Goal: Task Accomplishment & Management: Use online tool/utility

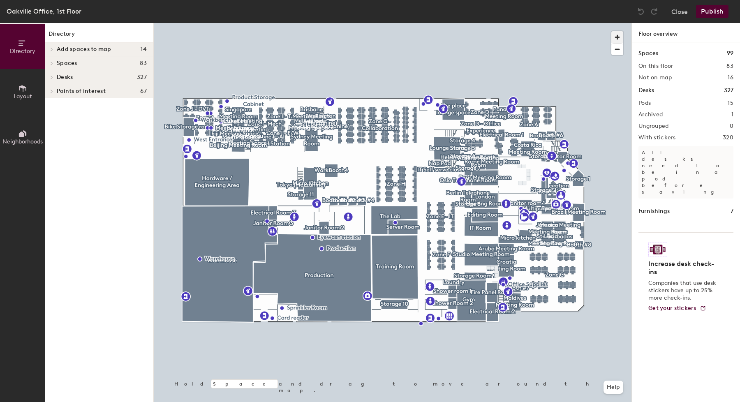
click at [623, 38] on span "button" at bounding box center [618, 37] width 12 height 12
click at [622, 38] on span "button" at bounding box center [618, 37] width 12 height 12
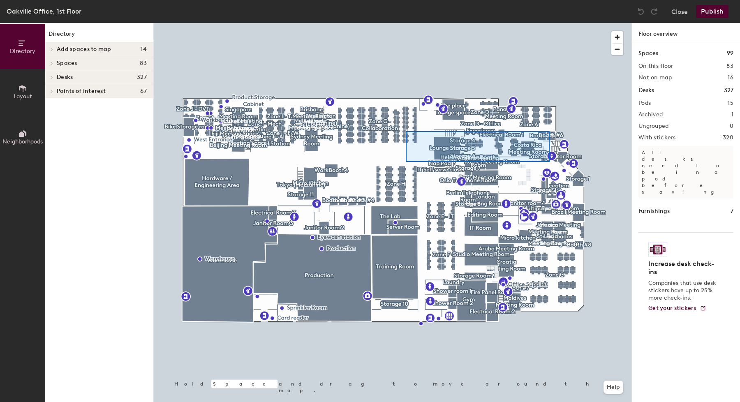
click at [366, 23] on div at bounding box center [393, 23] width 478 height 0
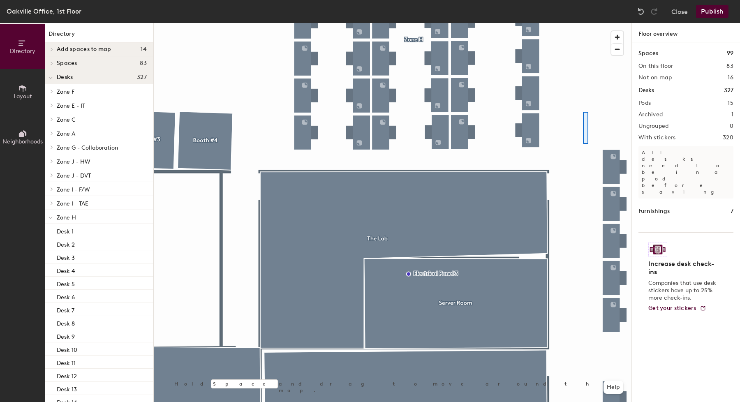
click at [589, 23] on div at bounding box center [393, 23] width 478 height 0
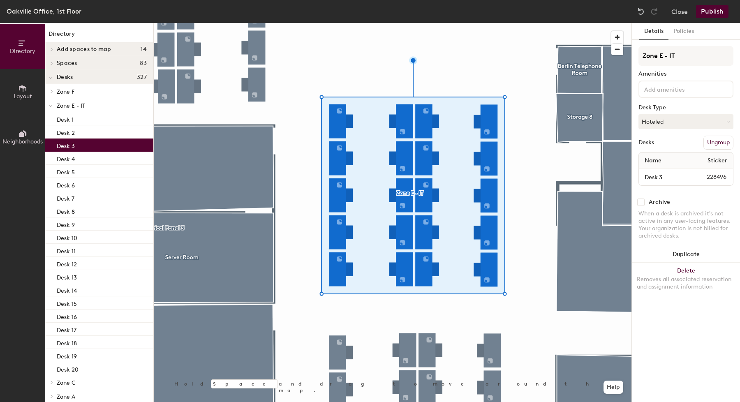
click at [75, 147] on div "Desk 3" at bounding box center [99, 145] width 108 height 13
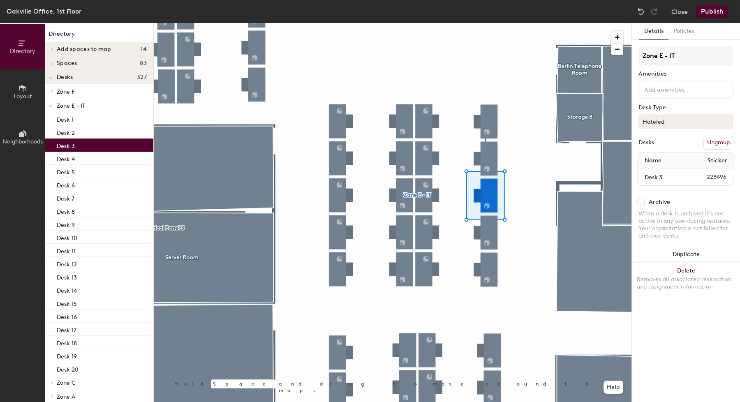
click at [664, 125] on button "Hoteled" at bounding box center [686, 121] width 95 height 15
click at [666, 147] on div "Assigned" at bounding box center [680, 147] width 82 height 12
click at [680, 120] on button "Assigned" at bounding box center [686, 121] width 95 height 15
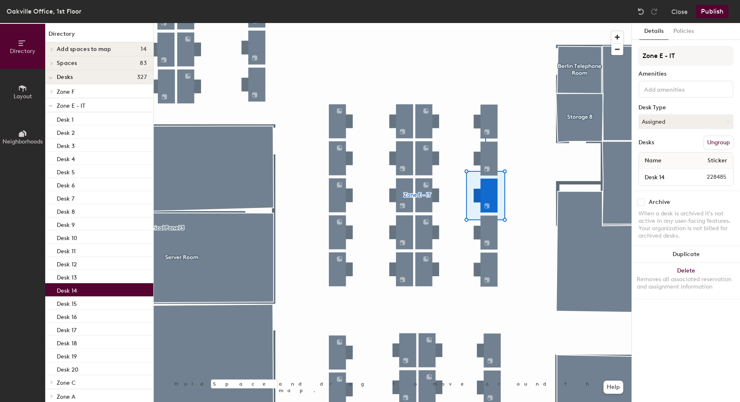
click at [115, 292] on div "Desk 14" at bounding box center [99, 289] width 108 height 13
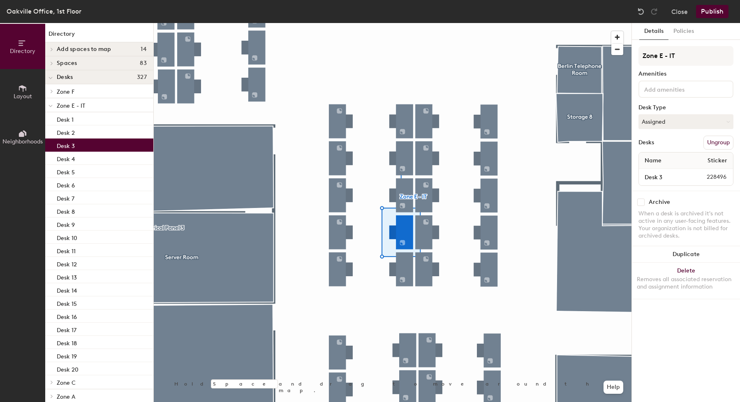
click at [94, 145] on div "Desk 3" at bounding box center [99, 145] width 108 height 13
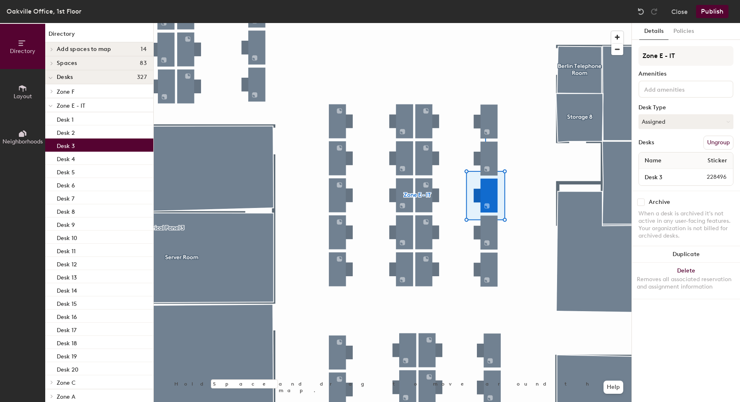
click at [708, 14] on button "Publish" at bounding box center [712, 11] width 32 height 13
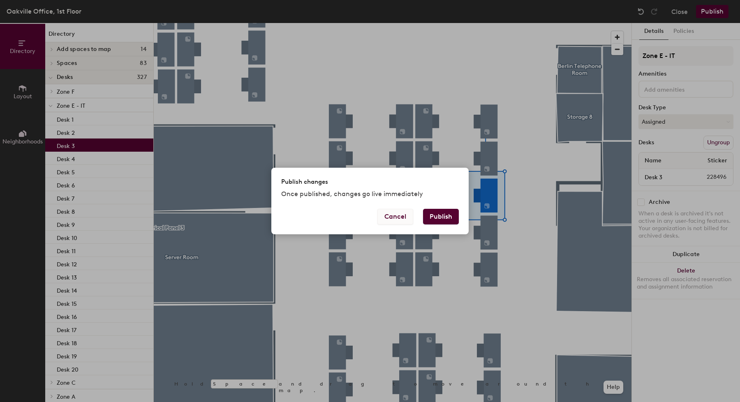
click at [402, 220] on button "Cancel" at bounding box center [396, 217] width 36 height 16
